Goal: Find specific page/section: Find specific page/section

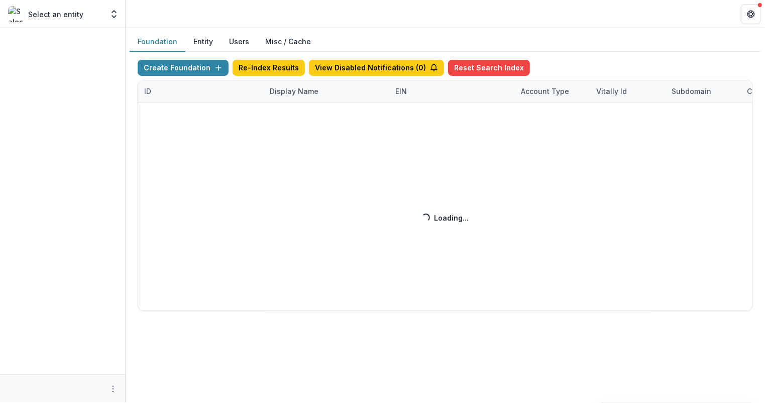
click at [286, 90] on div "Create Foundation Re-Index Results View Disabled Notifications ( 0 ) Reset Sear…" at bounding box center [446, 185] width 616 height 251
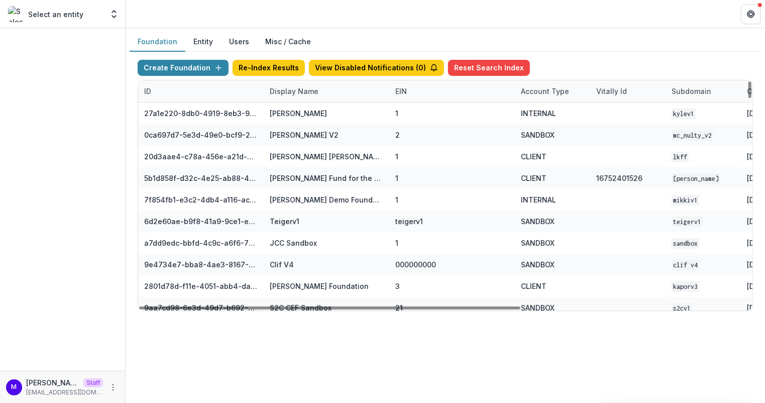
click at [284, 90] on div "Display Name" at bounding box center [294, 91] width 61 height 11
click at [287, 113] on input at bounding box center [325, 113] width 121 height 16
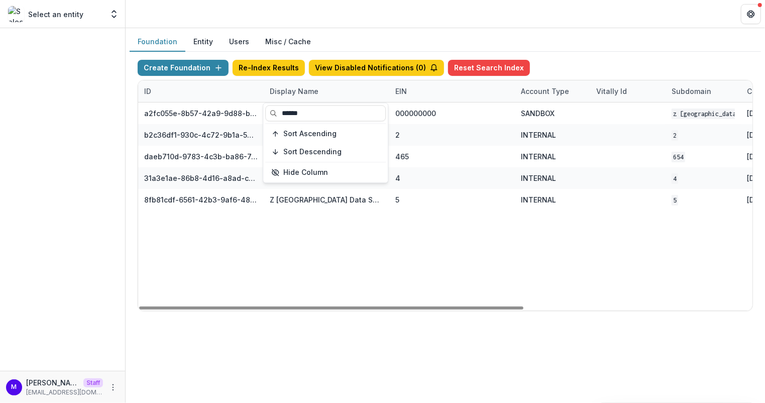
type input "******"
click at [450, 28] on div "Foundation Entity Users Misc / Cache Create Foundation Re-Index Results View Di…" at bounding box center [446, 175] width 640 height 295
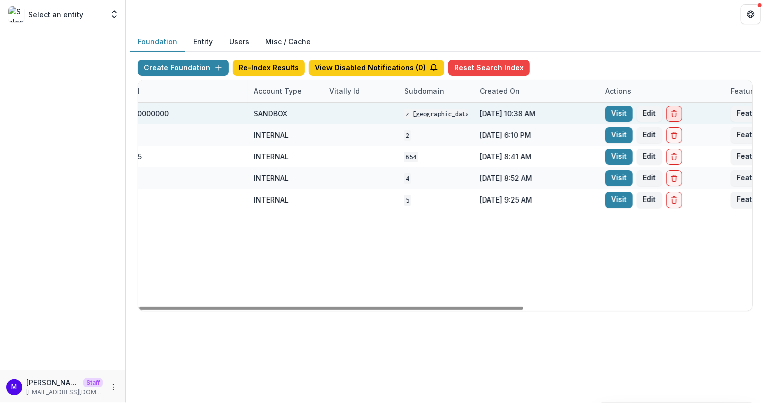
scroll to position [0, 360]
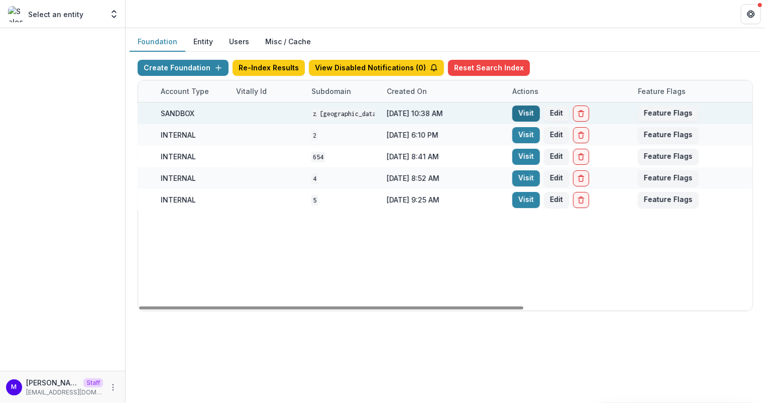
click at [527, 109] on link "Visit" at bounding box center [527, 114] width 28 height 16
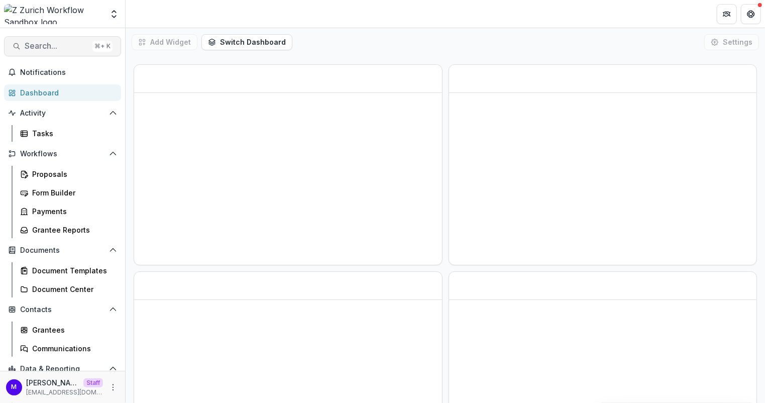
click at [56, 44] on span "Search..." at bounding box center [57, 46] width 64 height 10
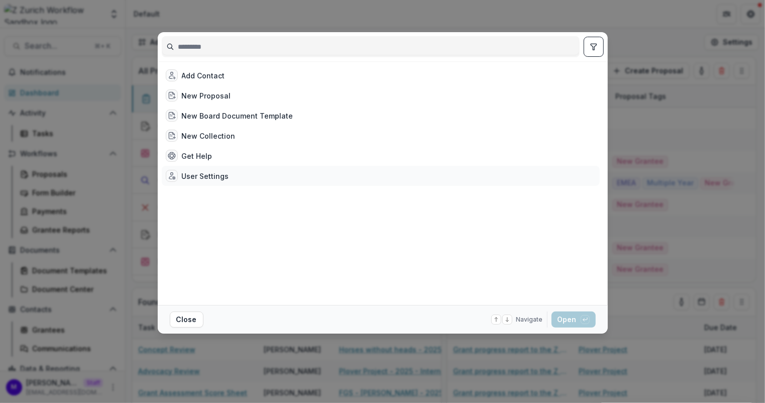
click at [218, 174] on div "User Settings" at bounding box center [205, 176] width 47 height 11
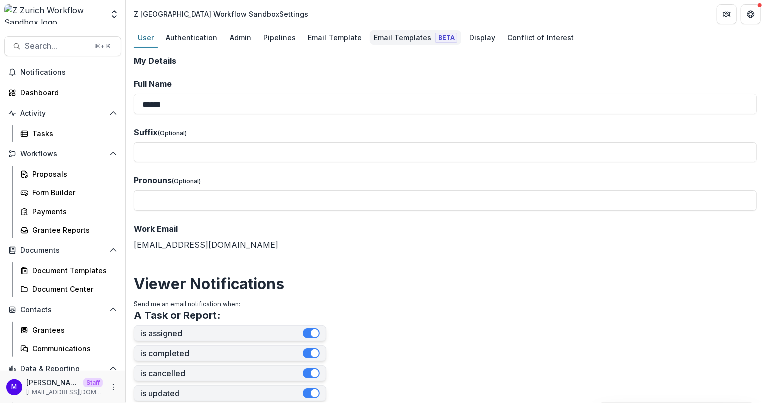
click at [383, 39] on div "Email Templates Beta" at bounding box center [415, 37] width 91 height 15
